Goal: Task Accomplishment & Management: Manage account settings

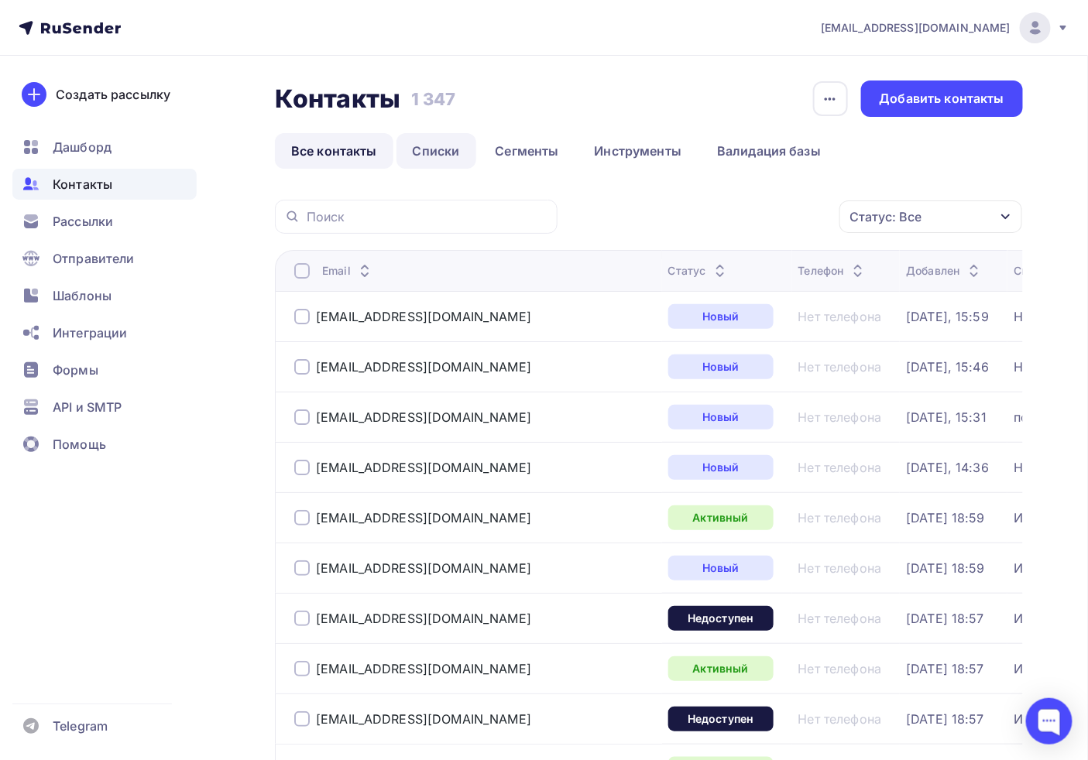
click at [452, 137] on link "Списки" at bounding box center [437, 151] width 80 height 36
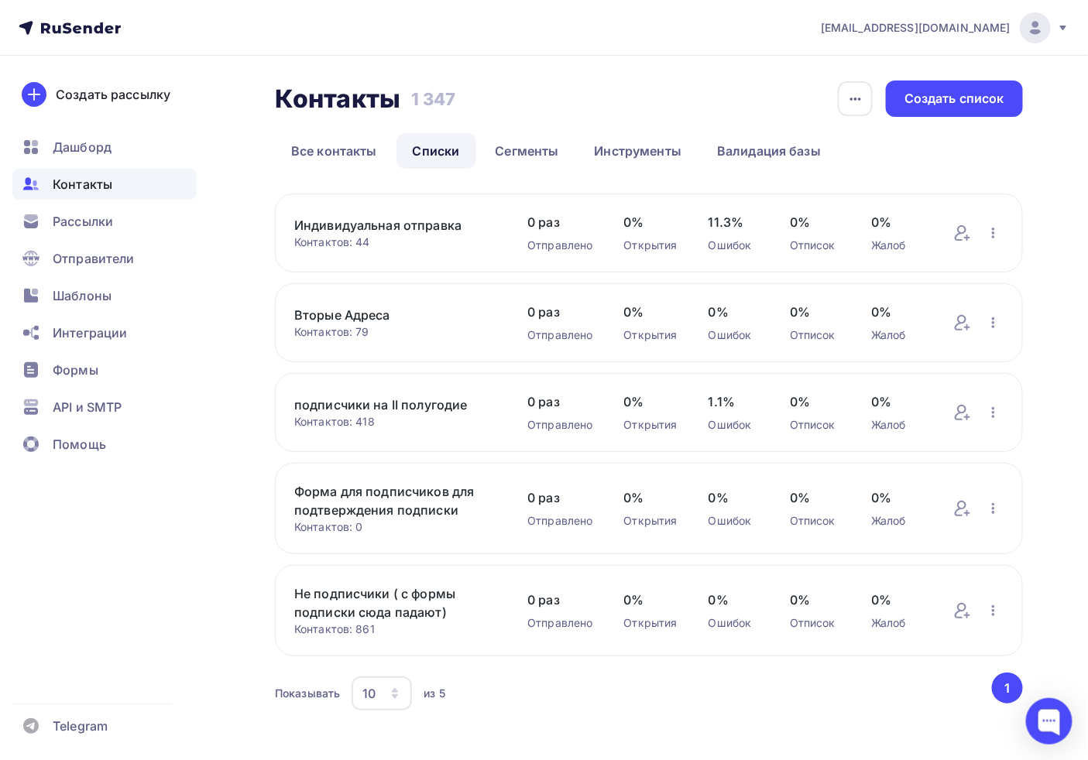
click at [329, 178] on div "Контакты Контакты 1 347 1 347 История импорта Создать список Все контакты Списк…" at bounding box center [649, 398] width 748 height 634
click at [330, 157] on link "Все контакты" at bounding box center [334, 151] width 118 height 36
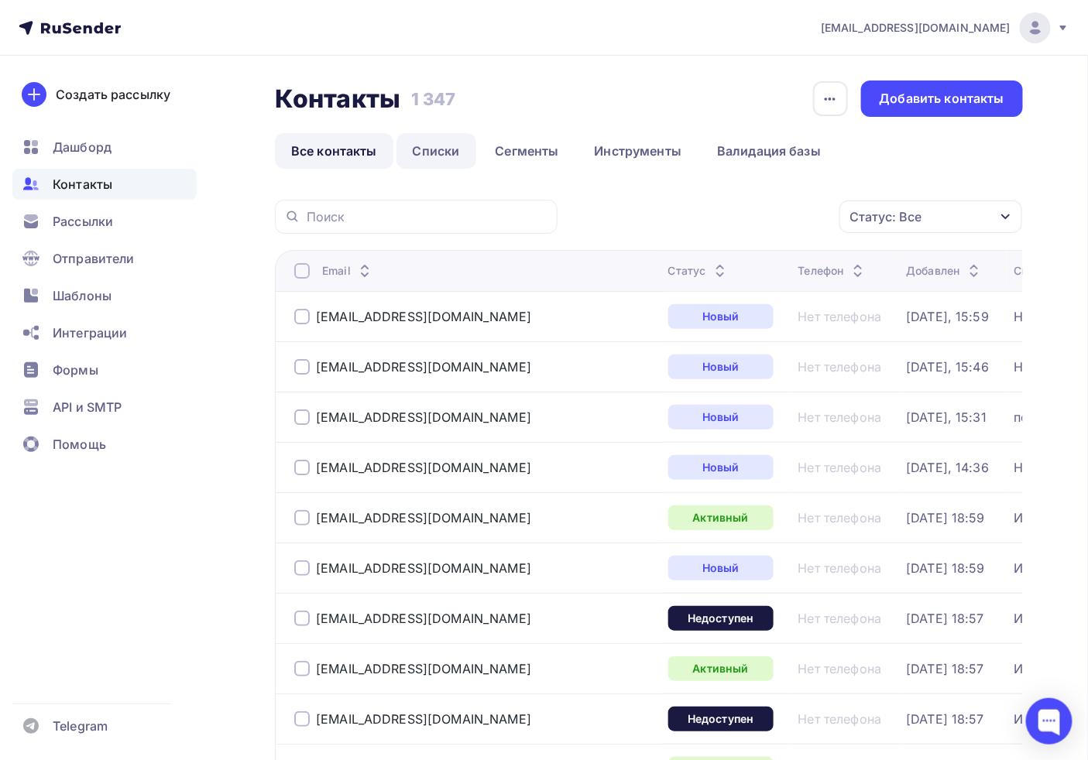
click at [446, 149] on link "Списки" at bounding box center [437, 151] width 80 height 36
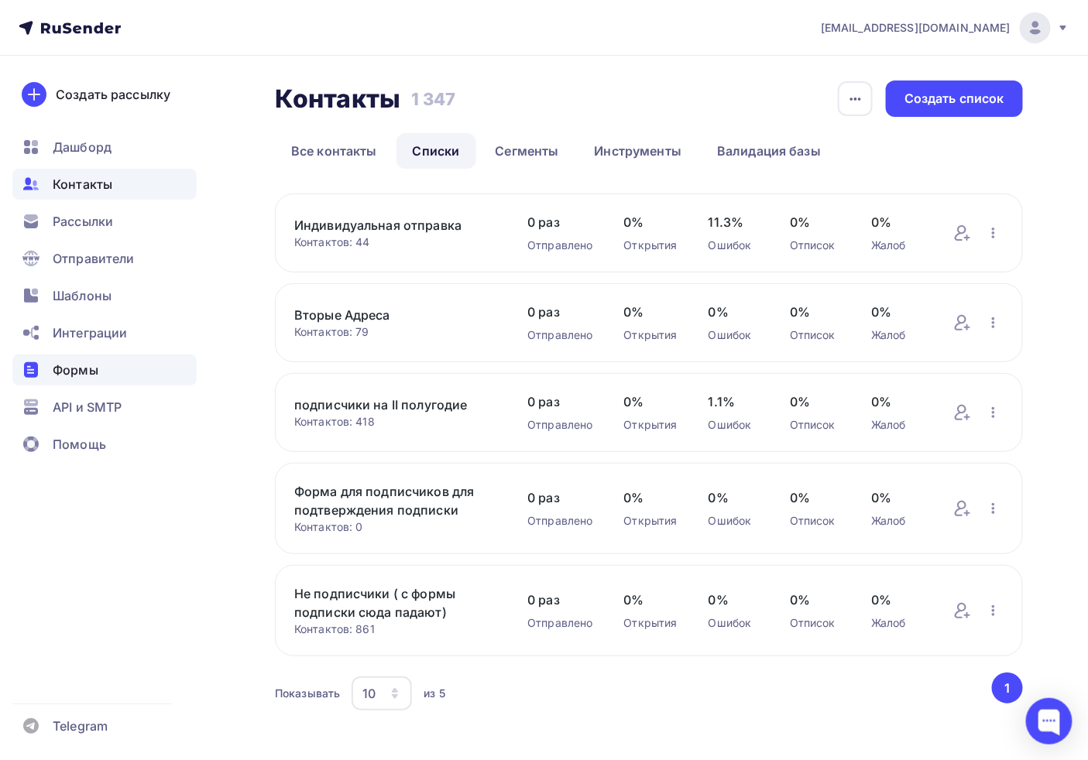
click at [81, 370] on span "Формы" at bounding box center [76, 370] width 46 height 19
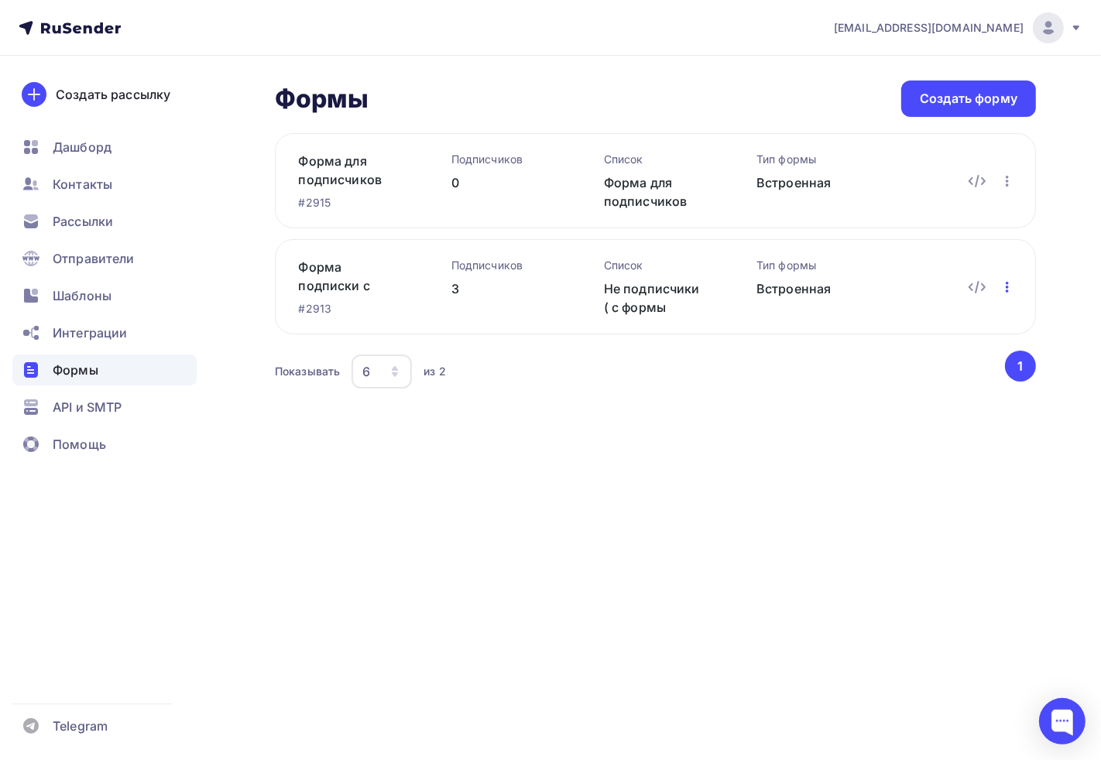
click at [1011, 282] on icon "button" at bounding box center [1007, 287] width 19 height 19
click at [336, 273] on link "Форма подписки с сайта не подписчики" at bounding box center [350, 276] width 103 height 37
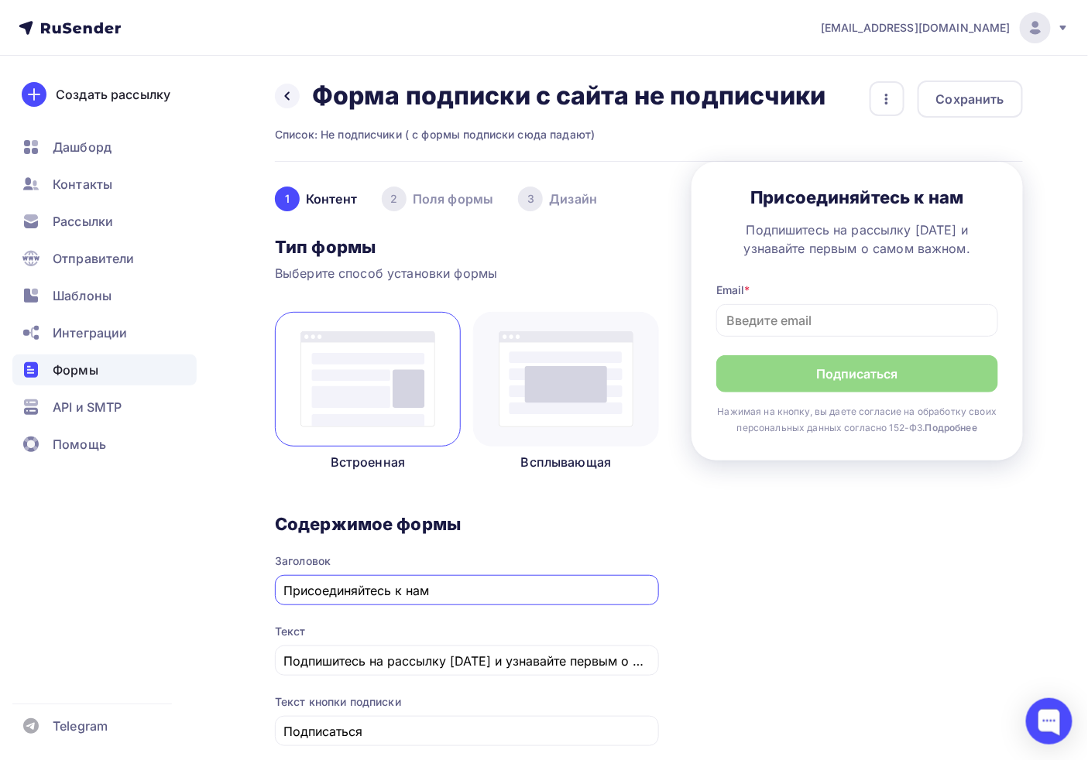
click at [364, 139] on div "Список: Не подписчики ( с формы подписки сюда падают)" at bounding box center [550, 134] width 551 height 15
drag, startPoint x: 364, startPoint y: 139, endPoint x: 832, endPoint y: 132, distance: 467.8
click at [364, 139] on div "Список: Не подписчики ( с формы подписки сюда падают)" at bounding box center [550, 134] width 551 height 15
click at [871, 105] on div "button" at bounding box center [887, 98] width 35 height 35
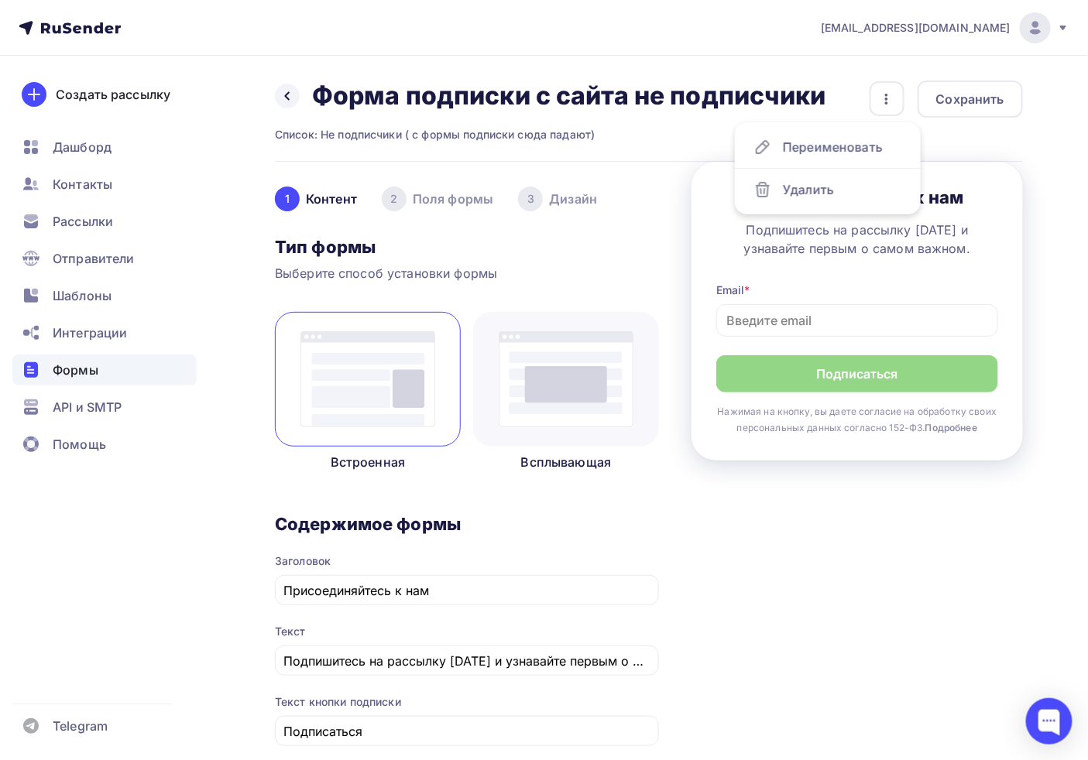
click at [713, 94] on h2 "Форма подписки с сайта не подписчики" at bounding box center [569, 96] width 514 height 31
click at [311, 143] on div "Назад Форма подписки с сайта не подписчики Форма подписки с сайта не подписчики…" at bounding box center [649, 121] width 748 height 81
click at [302, 128] on div "Список: Не подписчики ( с формы подписки сюда падают)" at bounding box center [550, 134] width 551 height 15
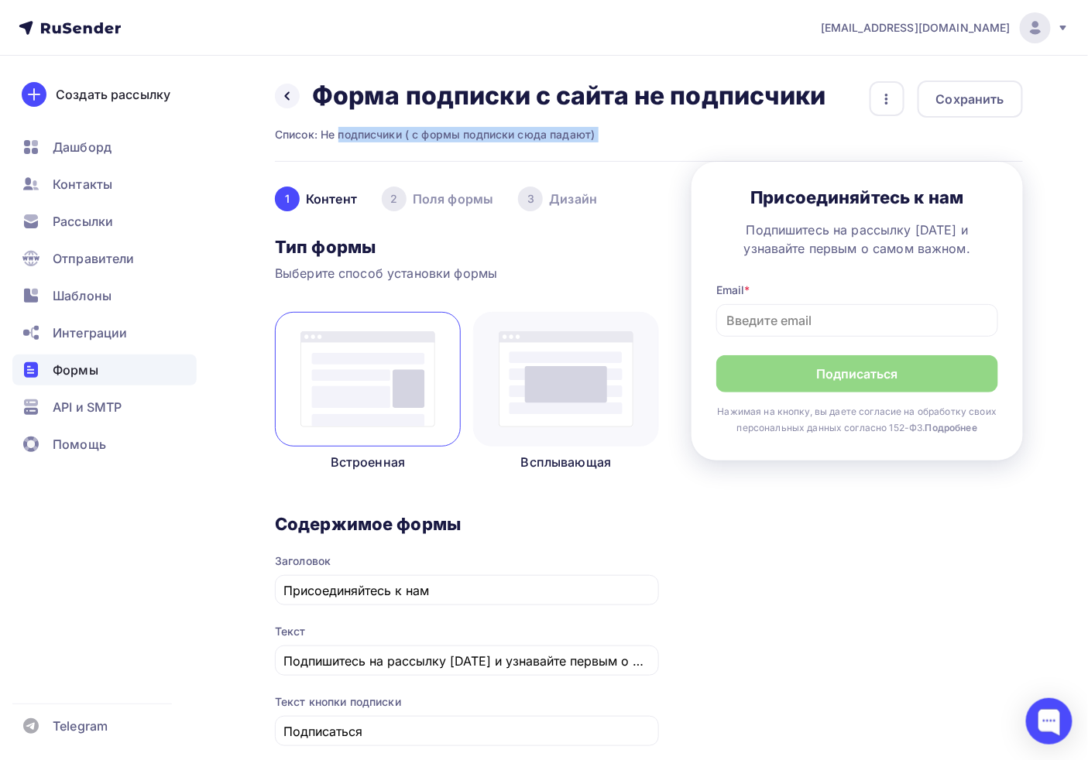
click at [302, 128] on div "Список: Не подписчики ( с формы подписки сюда падают)" at bounding box center [550, 134] width 551 height 15
click at [428, 125] on div "Назад Форма подписки с сайта не подписчики Форма подписки с сайта не подписчики…" at bounding box center [550, 112] width 551 height 62
click at [267, 85] on div "Назад Форма подписки с сайта не подписчики Форма подписки с сайта не подписчики…" at bounding box center [544, 748] width 1088 height 1384
click at [302, 98] on div "Назад Форма подписки с сайта не подписчики Форма подписки с сайта не подписчики" at bounding box center [550, 96] width 551 height 31
click at [293, 103] on div at bounding box center [287, 96] width 25 height 25
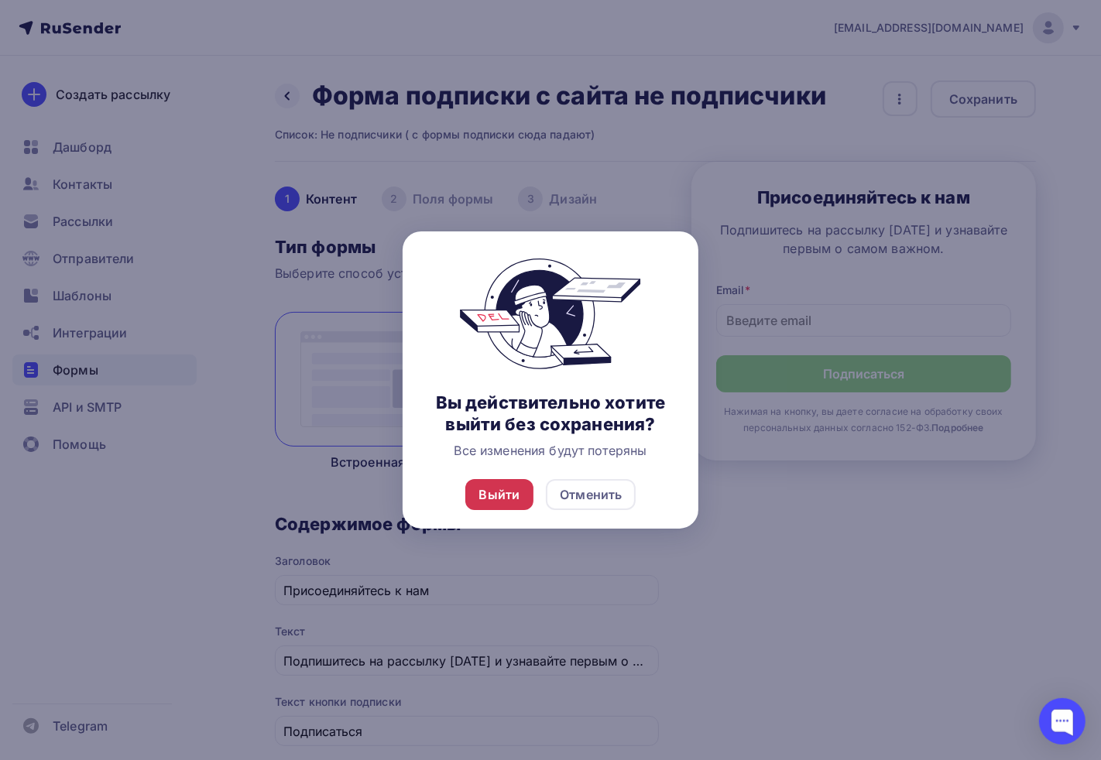
click at [503, 498] on div "Выйти" at bounding box center [499, 495] width 41 height 19
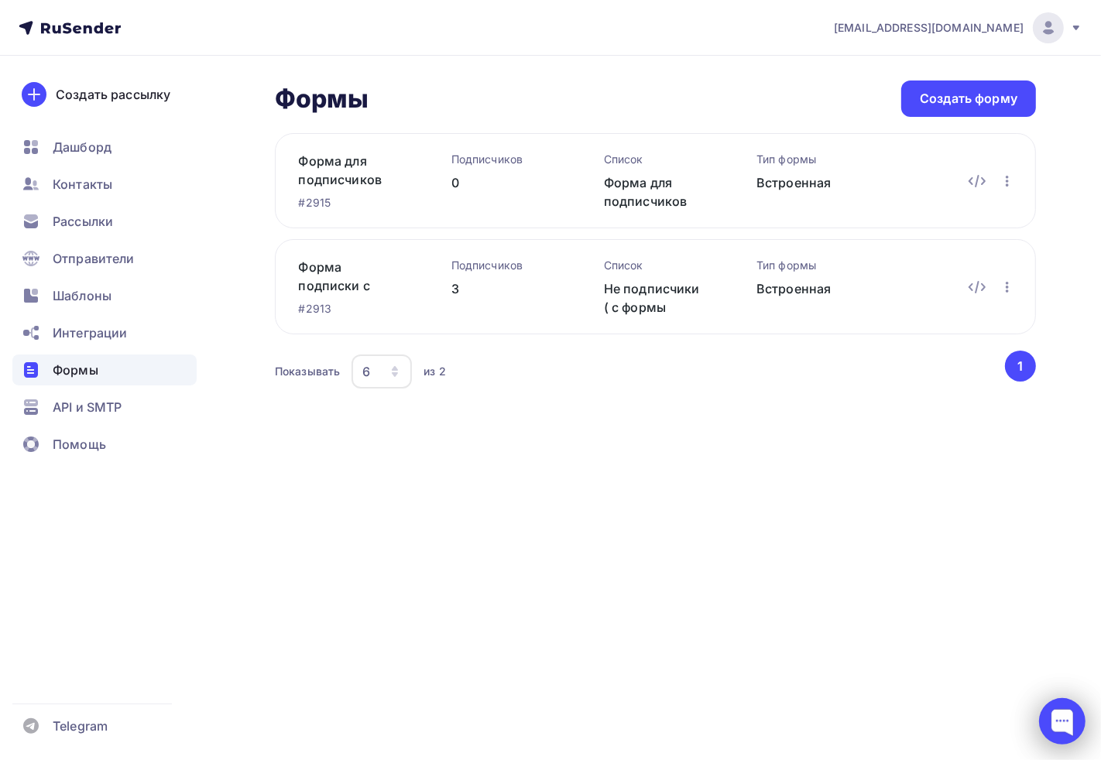
click at [1074, 730] on div at bounding box center [1062, 722] width 46 height 46
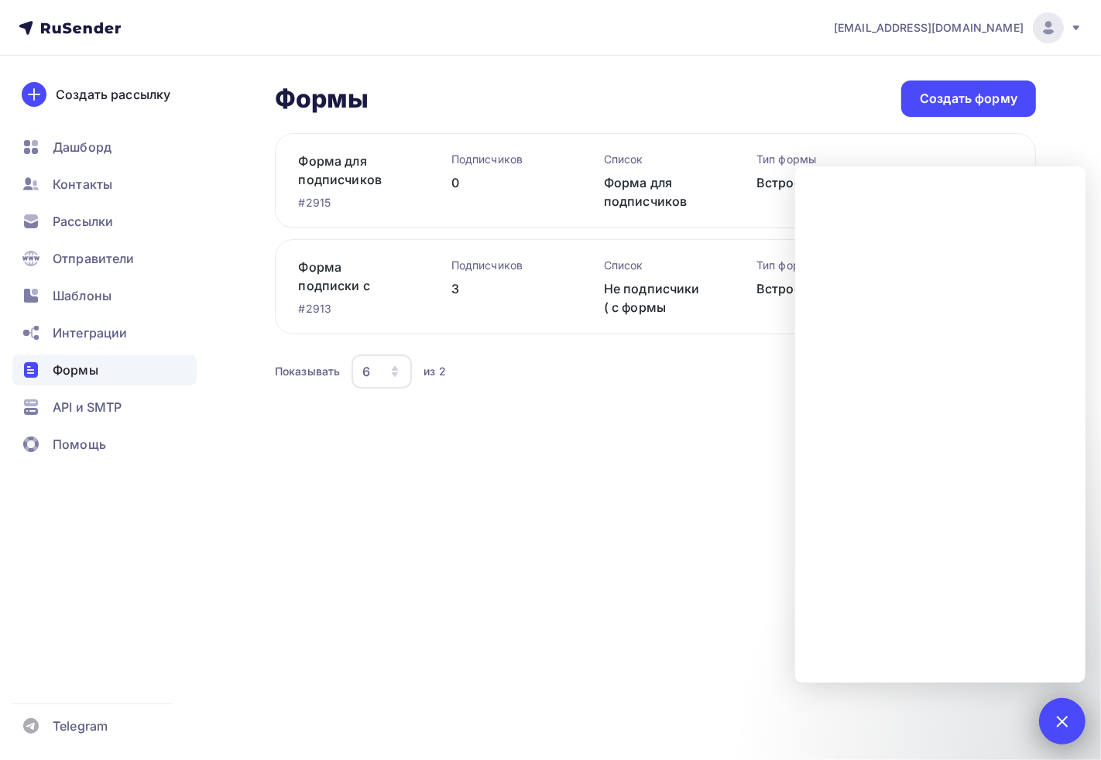
click at [1051, 723] on div at bounding box center [1062, 722] width 46 height 46
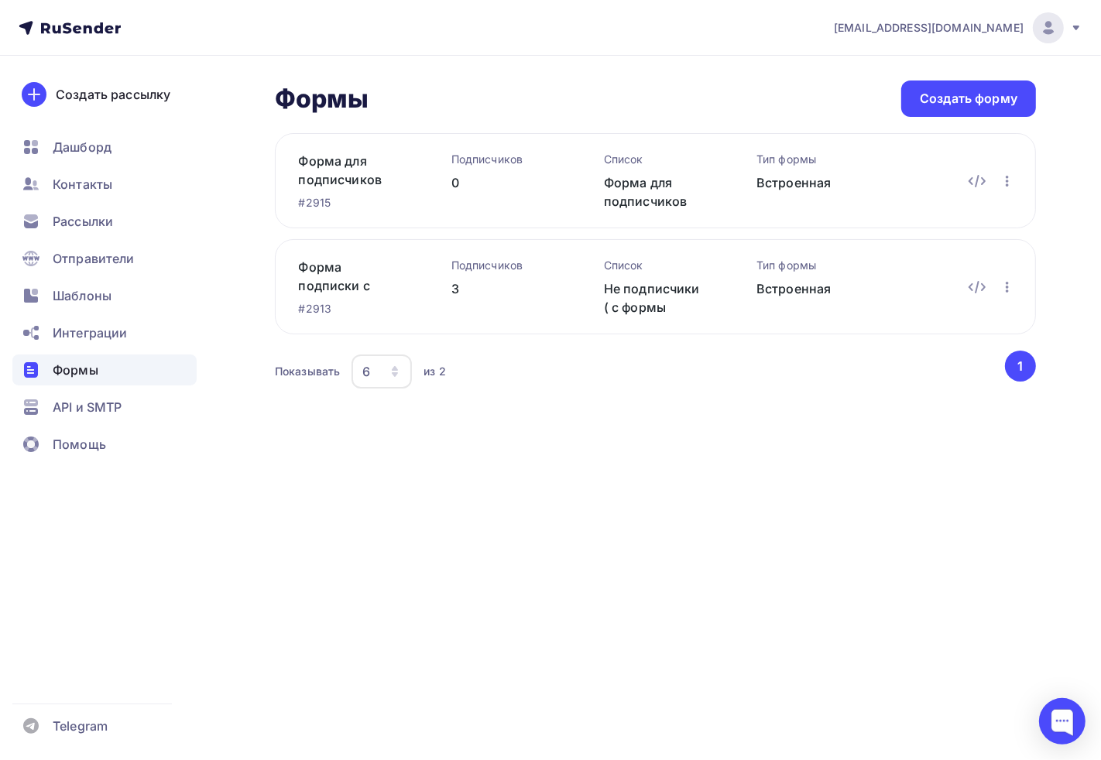
click at [489, 262] on div "Подписчиков" at bounding box center [502, 265] width 103 height 15
click at [1008, 287] on icon "button" at bounding box center [1007, 287] width 3 height 11
click at [631, 287] on div "Не подписчики ( с формы подписки сюда падают)" at bounding box center [655, 298] width 103 height 37
click at [356, 276] on link "Форма подписки с сайта не подписчики" at bounding box center [350, 276] width 103 height 37
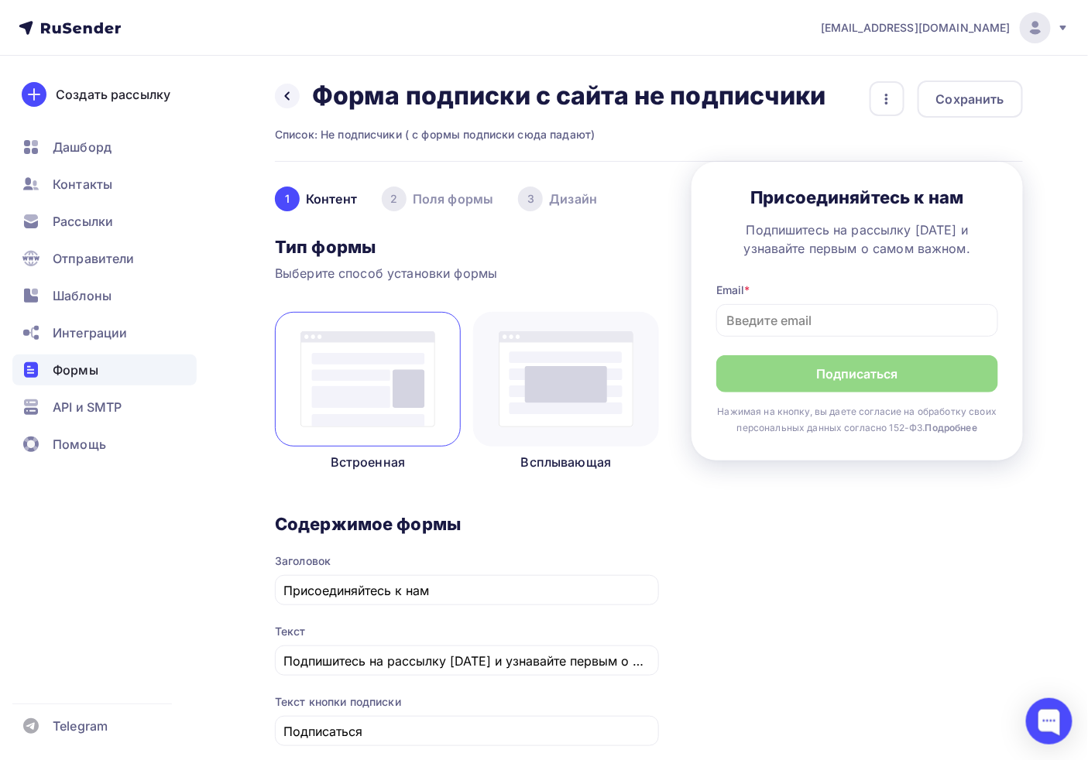
click at [269, 86] on div "Назад Форма подписки с сайта не подписчики Форма подписки с сайта не подписчики…" at bounding box center [544, 748] width 1088 height 1384
click at [287, 88] on div at bounding box center [287, 96] width 25 height 25
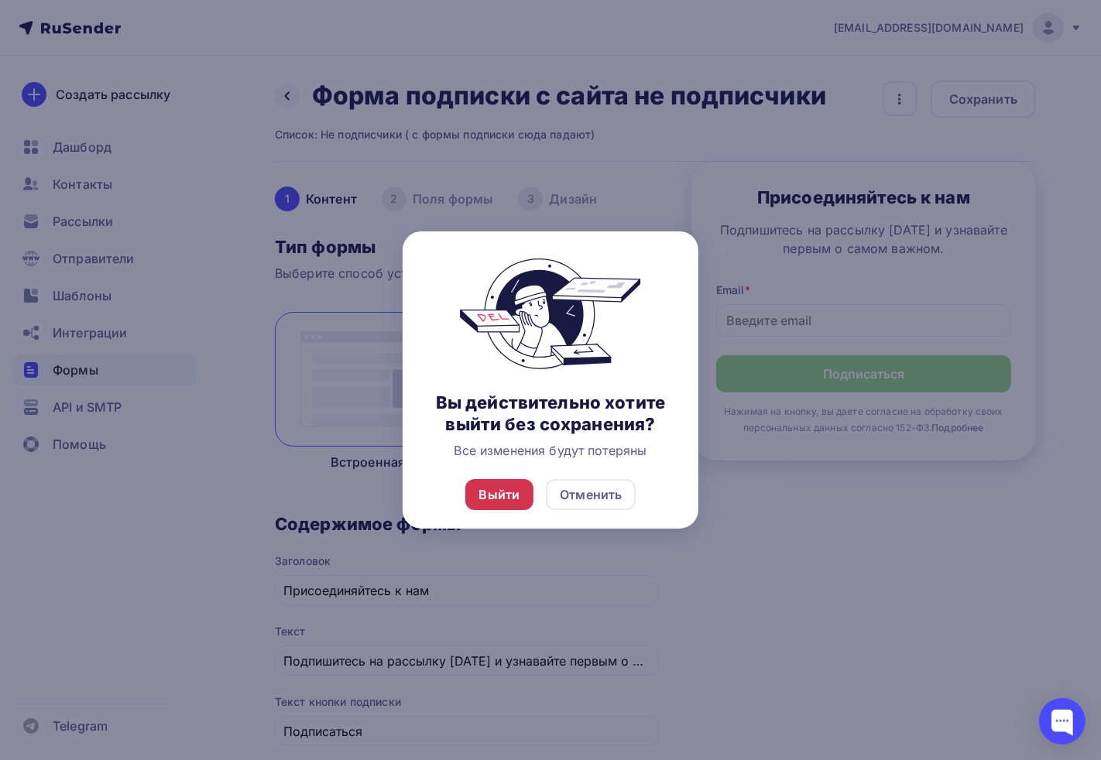
drag, startPoint x: 524, startPoint y: 509, endPoint x: 516, endPoint y: 505, distance: 9.4
click at [523, 509] on div "Выйти" at bounding box center [499, 494] width 69 height 31
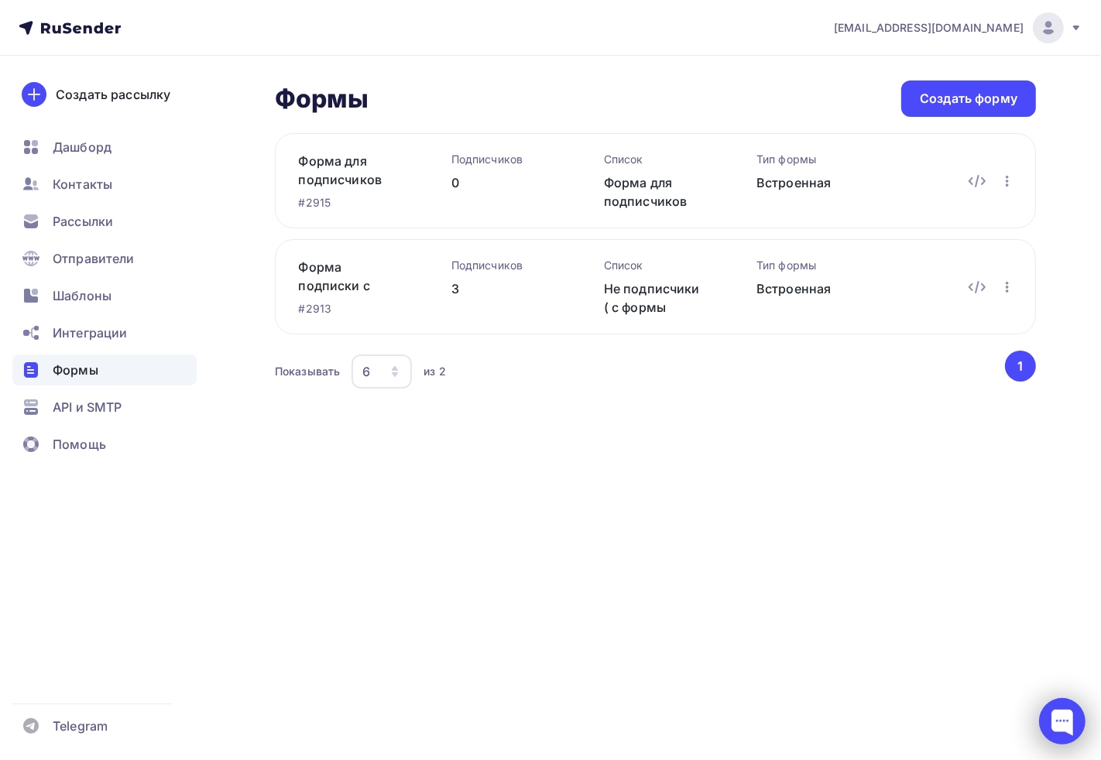
click at [1059, 708] on div at bounding box center [1062, 722] width 46 height 46
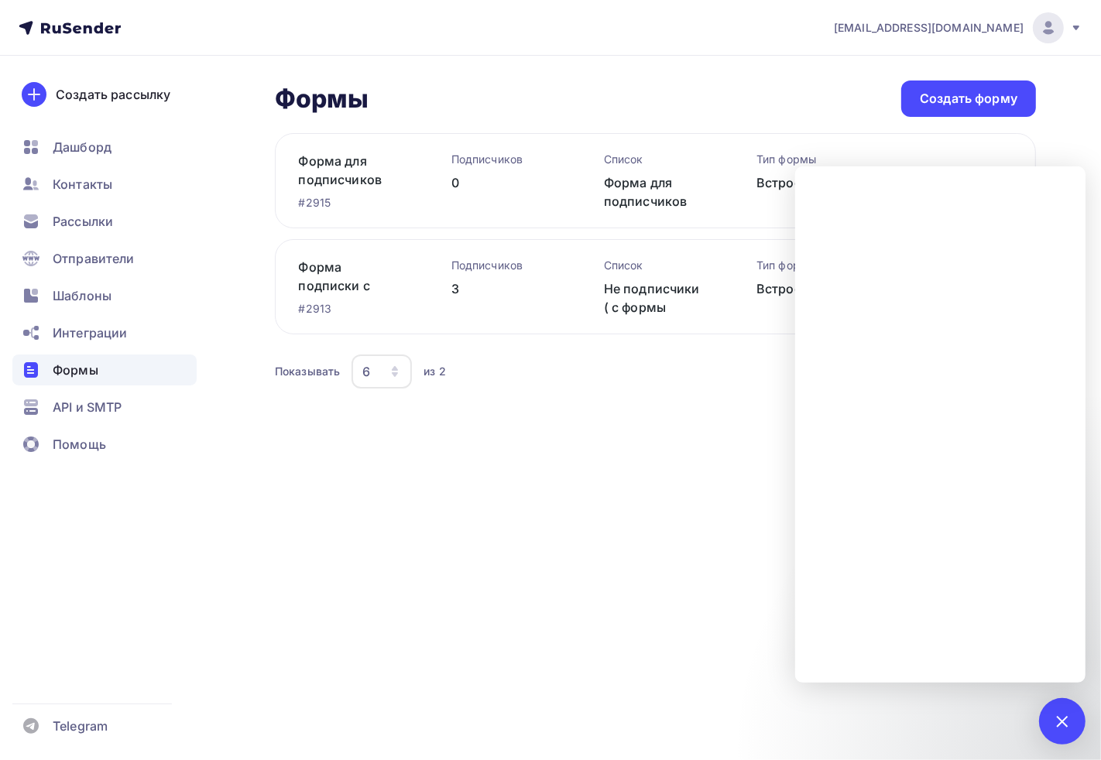
click at [674, 561] on div "[EMAIL_ADDRESS][DOMAIN_NAME] Аккаунт Тарифы Выйти Создать рассылку [GEOGRAPHIC_…" at bounding box center [550, 380] width 1101 height 760
click at [1044, 726] on div at bounding box center [1062, 722] width 46 height 46
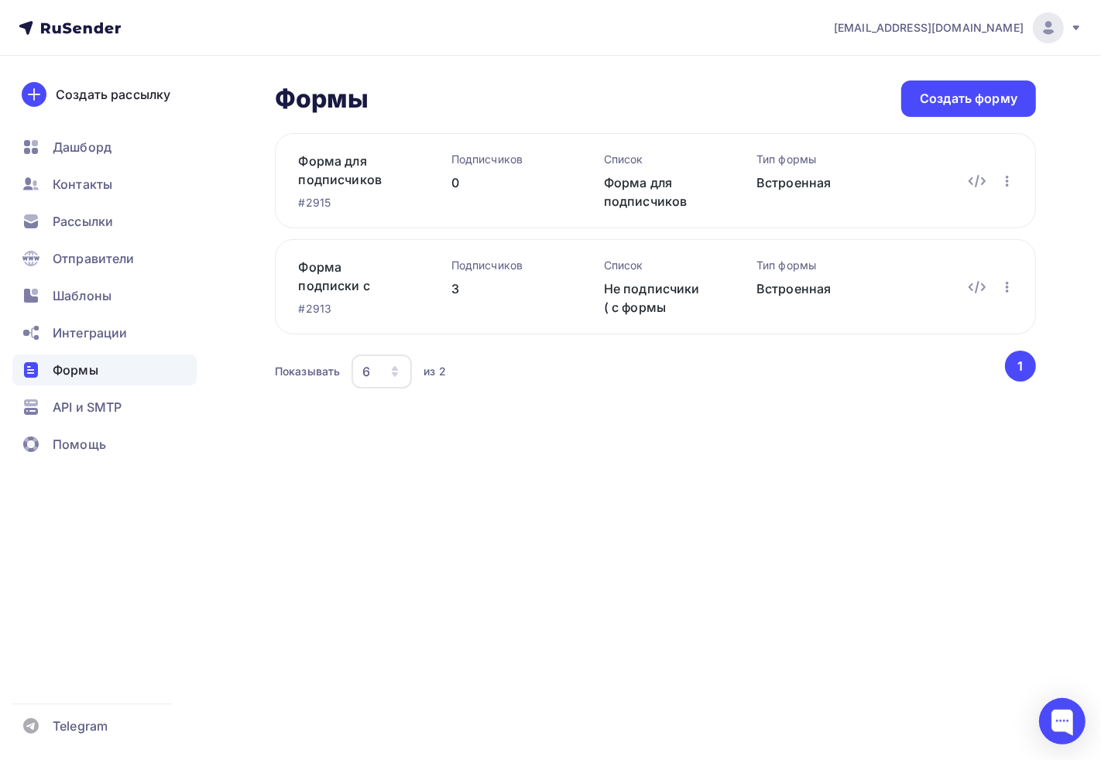
click at [403, 552] on div "[EMAIL_ADDRESS][DOMAIN_NAME] Аккаунт Тарифы Выйти Создать рассылку [GEOGRAPHIC_…" at bounding box center [550, 380] width 1101 height 760
